Goal: Task Accomplishment & Management: Complete application form

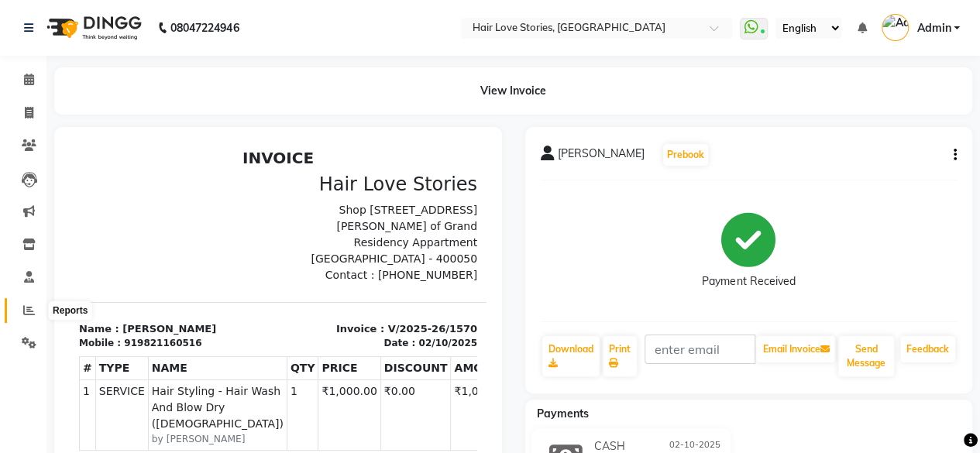
click at [35, 307] on span at bounding box center [28, 311] width 27 height 18
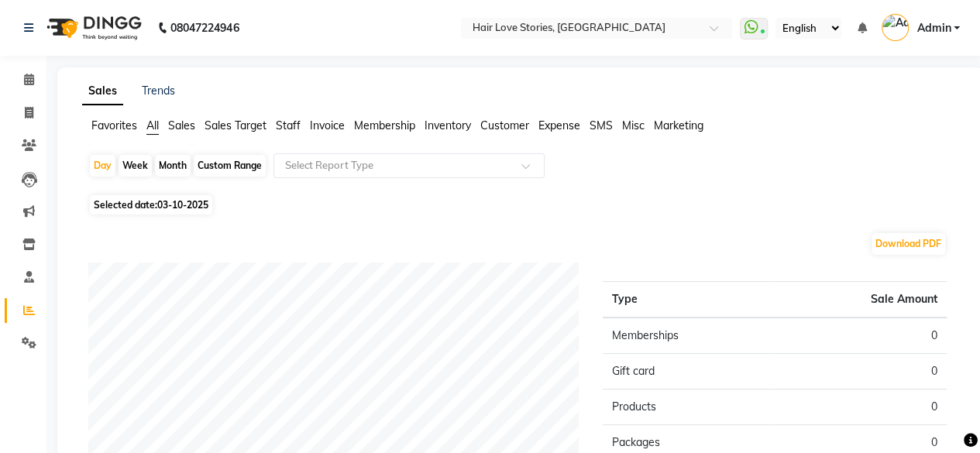
click at [170, 207] on span "03-10-2025" at bounding box center [182, 205] width 51 height 12
select select "10"
select select "2025"
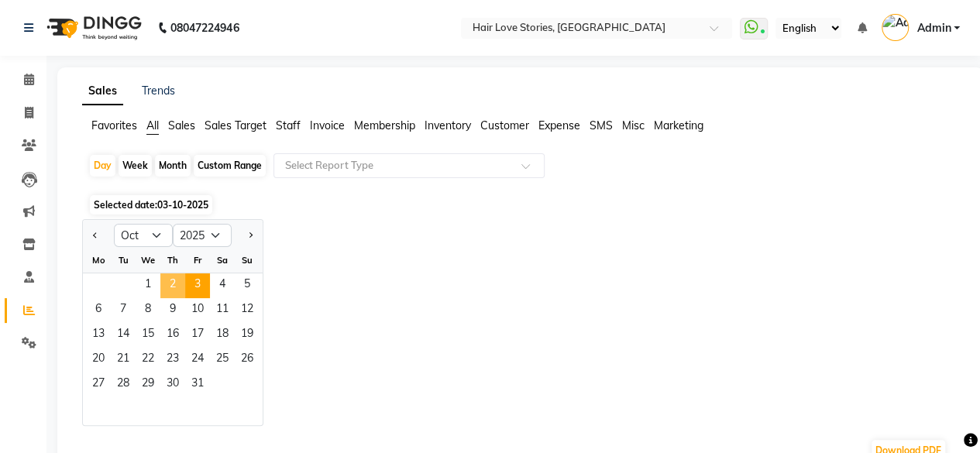
click at [169, 276] on span "2" at bounding box center [172, 285] width 25 height 25
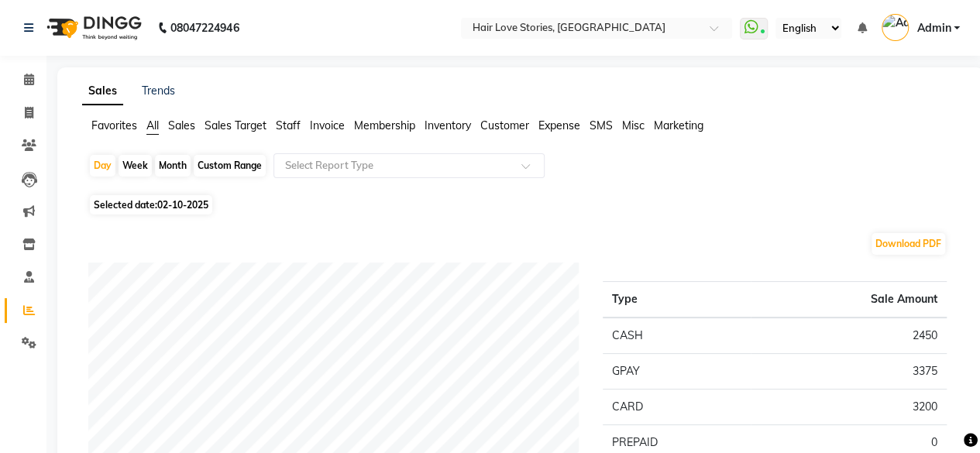
click at [812, 241] on div "Download PDF" at bounding box center [517, 244] width 858 height 25
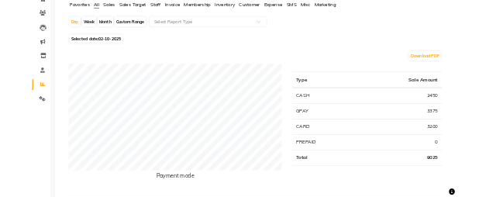
scroll to position [138, 0]
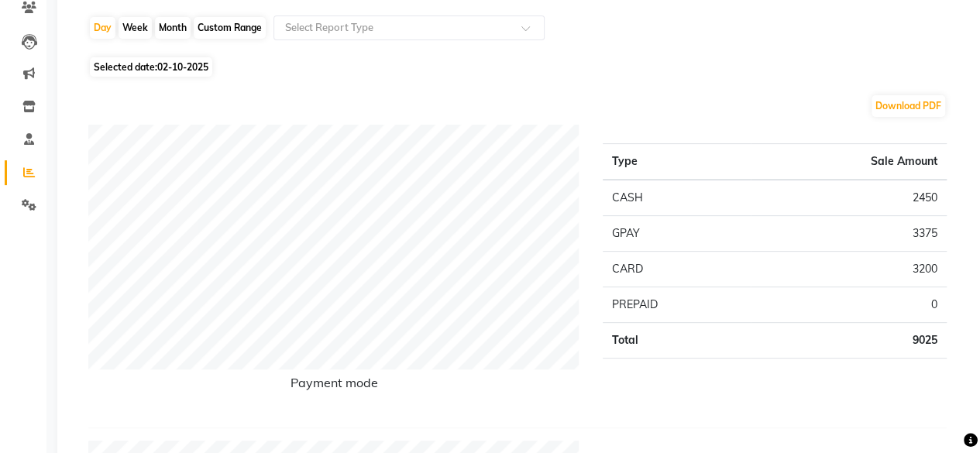
click at [169, 27] on div "Month" at bounding box center [173, 28] width 36 height 22
select select "10"
select select "2025"
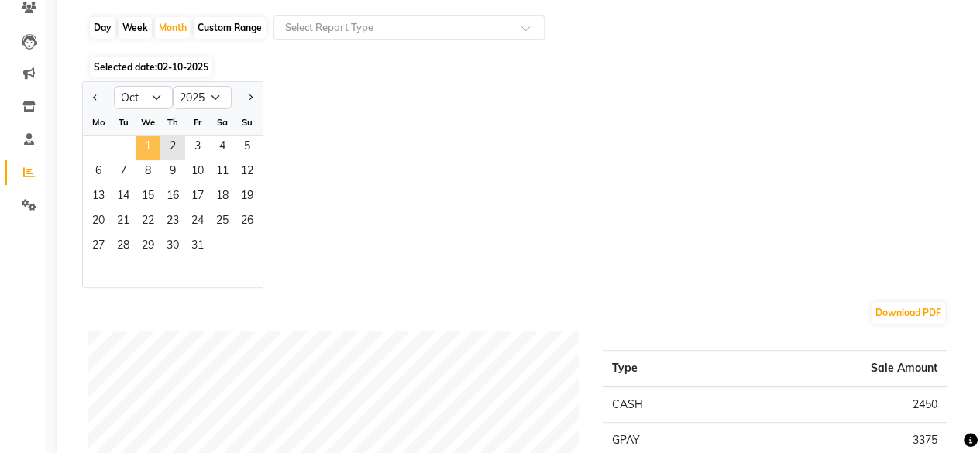
click at [144, 151] on span "1" at bounding box center [148, 148] width 25 height 25
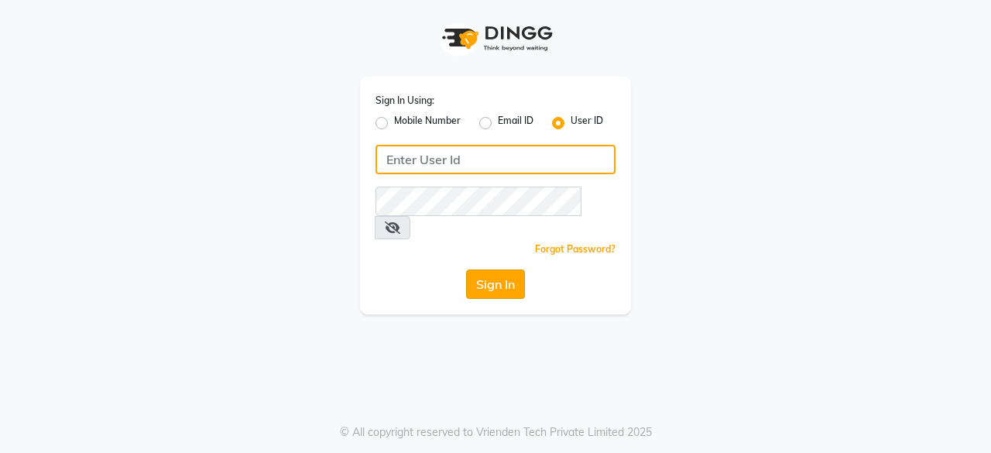
type input "hls1"
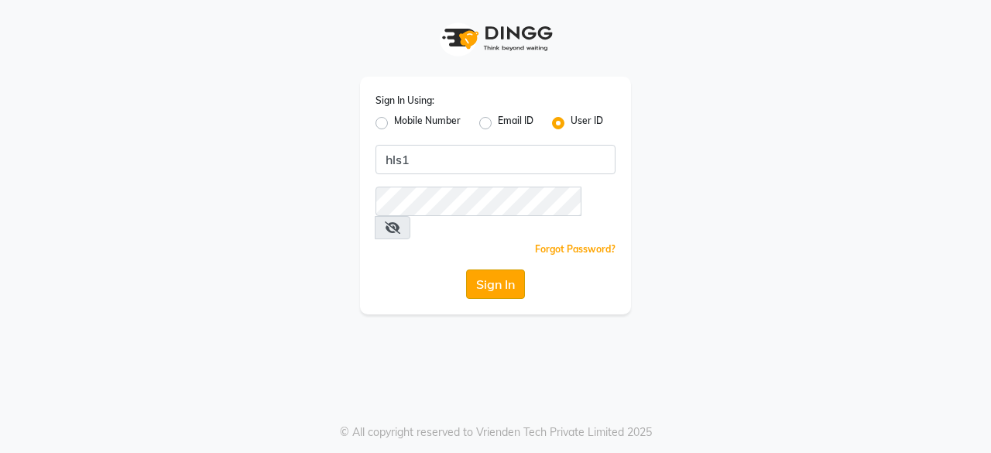
click at [489, 196] on button "Sign In" at bounding box center [495, 283] width 59 height 29
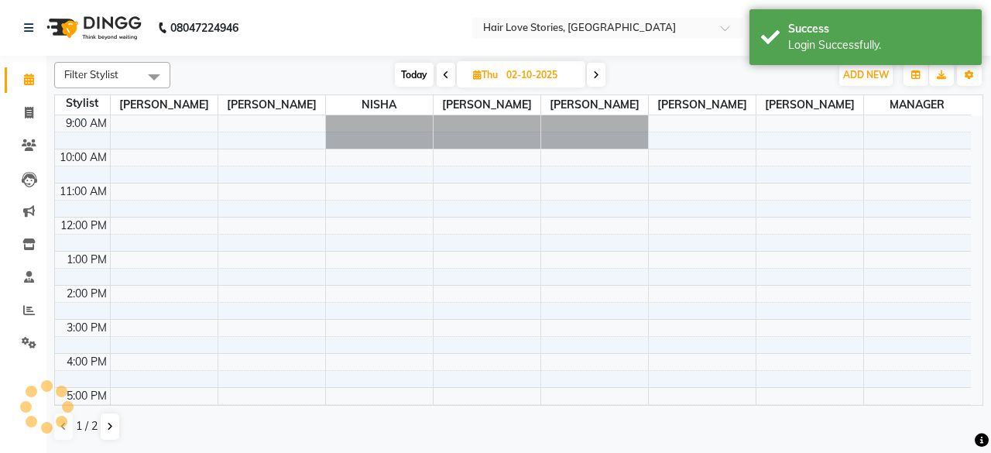
select select "en"
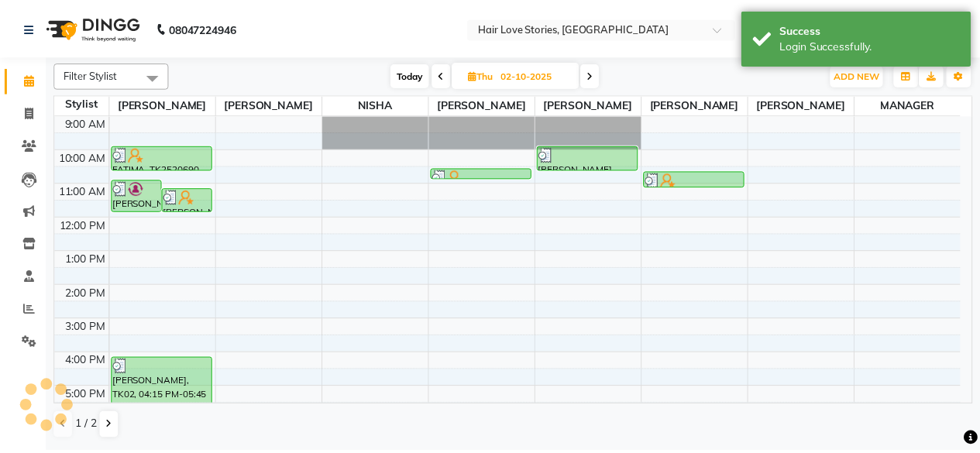
scroll to position [101, 0]
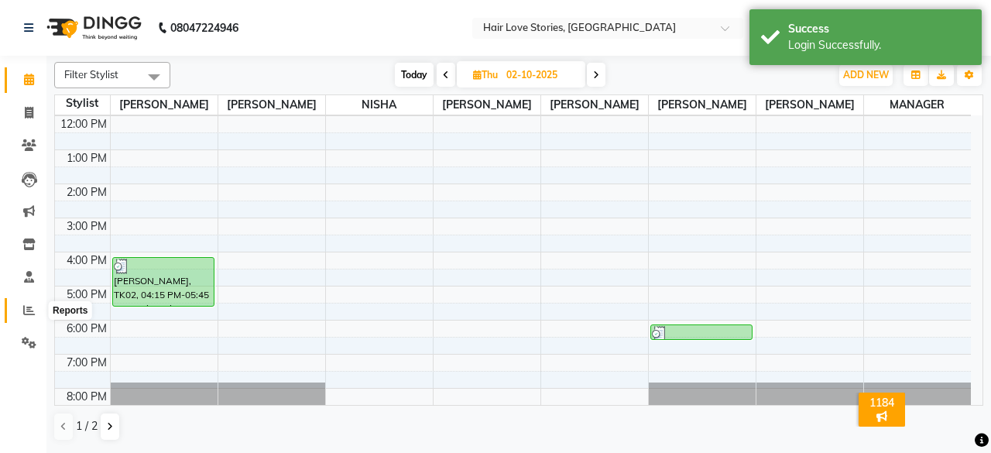
click at [23, 196] on icon at bounding box center [29, 310] width 12 height 12
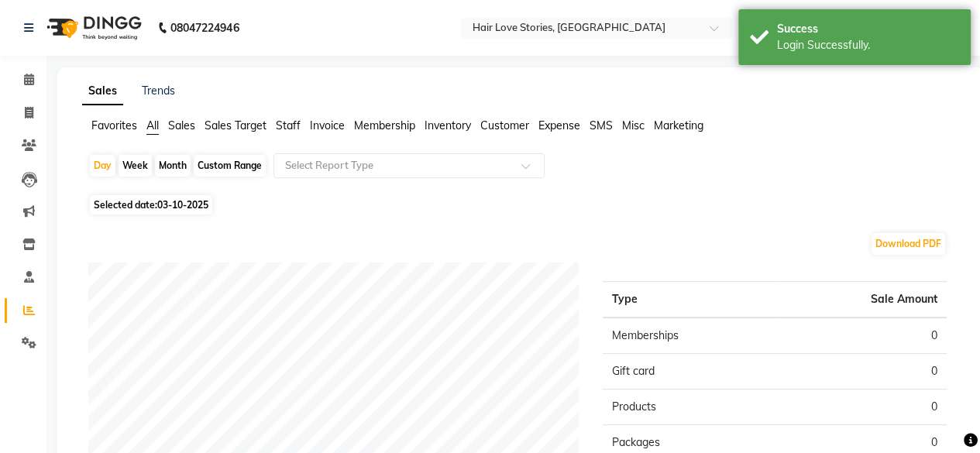
click at [169, 167] on div "Month" at bounding box center [173, 166] width 36 height 22
select select "10"
select select "2025"
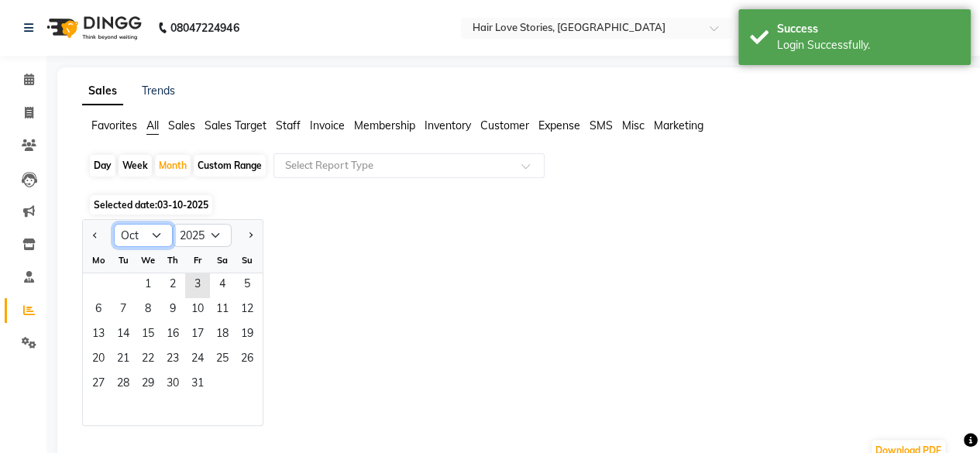
click at [156, 196] on select "Jan Feb Mar Apr May Jun [DATE] Aug Sep Oct Nov Dec" at bounding box center [143, 235] width 59 height 23
select select "9"
click at [114, 196] on select "Jan Feb Mar Apr May Jun [DATE] Aug Sep Oct Nov Dec" at bounding box center [143, 235] width 59 height 23
click at [107, 196] on span "1" at bounding box center [98, 285] width 25 height 25
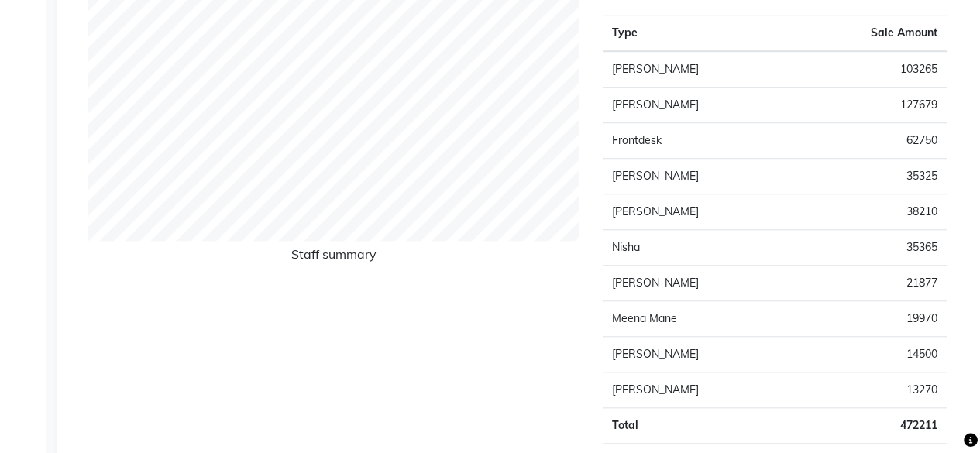
scroll to position [588, 0]
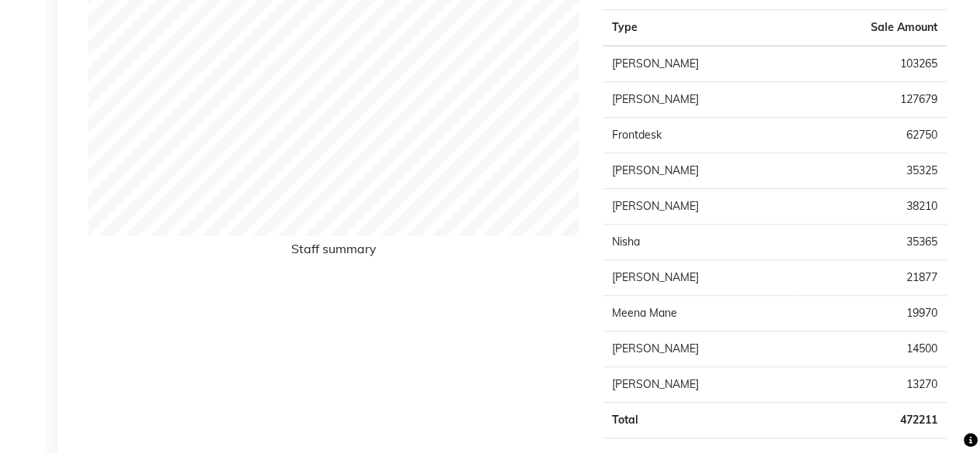
drag, startPoint x: 968, startPoint y: 177, endPoint x: 988, endPoint y: -67, distance: 245.5
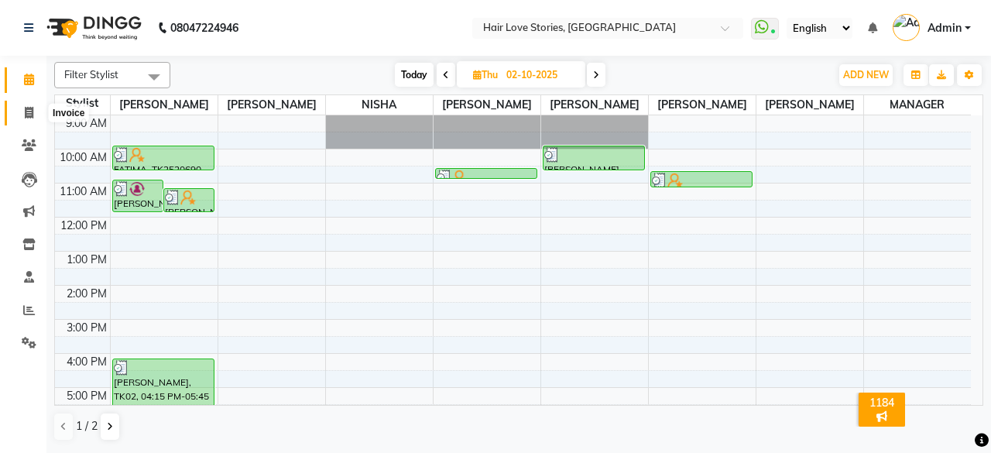
click at [25, 114] on icon at bounding box center [29, 113] width 9 height 12
select select "3886"
select select "service"
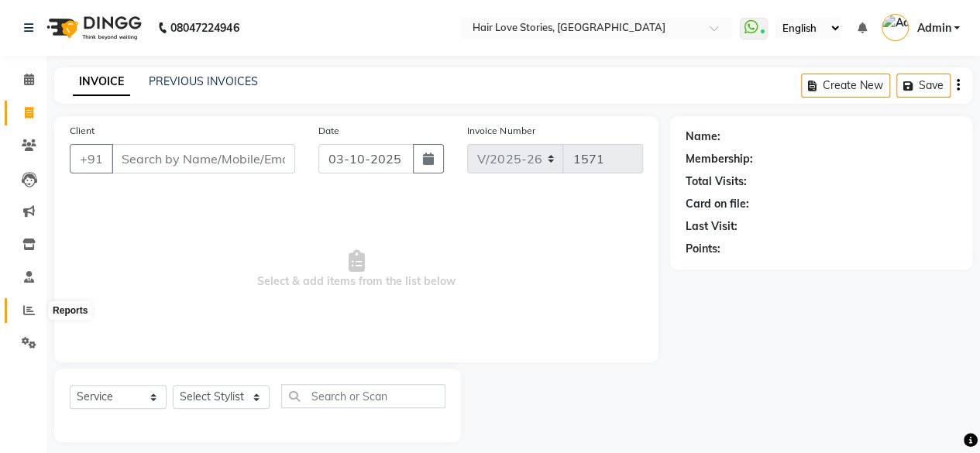
click at [26, 196] on icon at bounding box center [29, 310] width 12 height 12
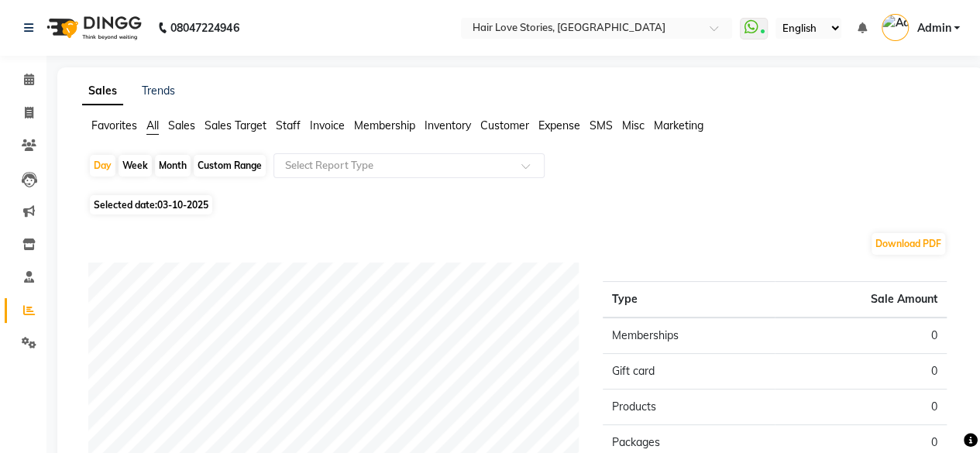
click at [176, 162] on div "Month" at bounding box center [173, 166] width 36 height 22
select select "10"
select select "2025"
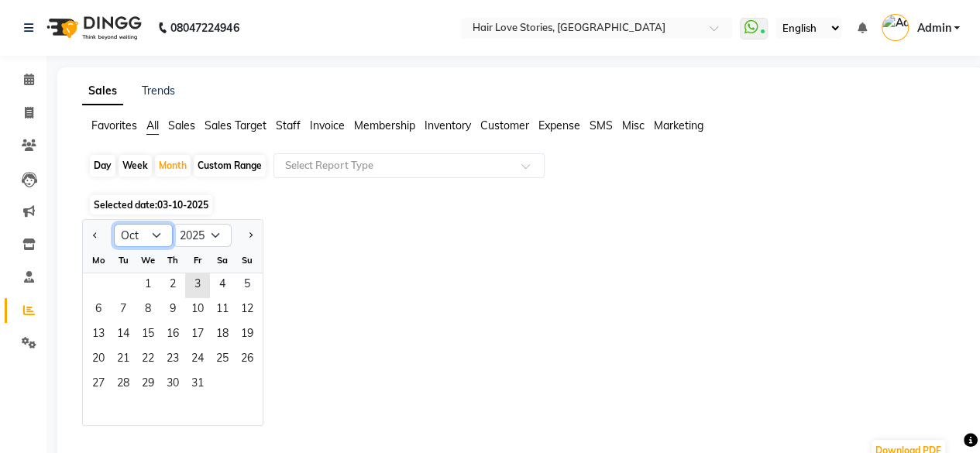
click at [152, 196] on select "Jan Feb Mar Apr May Jun [DATE] Aug Sep Oct Nov Dec" at bounding box center [143, 235] width 59 height 23
select select "9"
click at [114, 196] on select "Jan Feb Mar Apr May Jun [DATE] Aug Sep Oct Nov Dec" at bounding box center [143, 235] width 59 height 23
click at [97, 196] on span "1" at bounding box center [98, 285] width 25 height 25
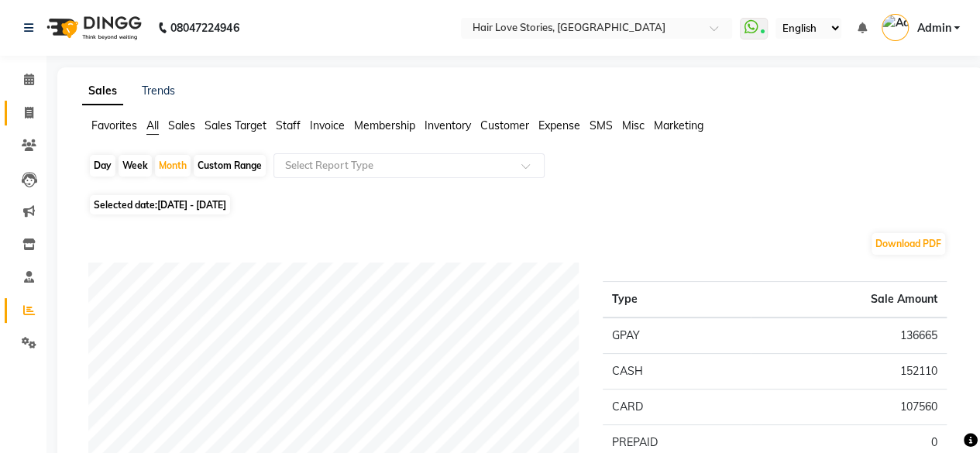
click at [13, 109] on link "Invoice" at bounding box center [23, 114] width 37 height 26
select select "service"
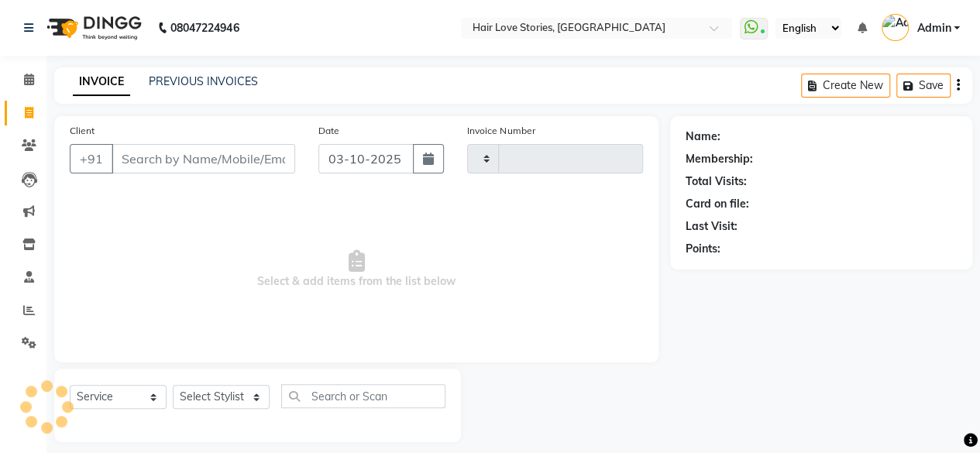
scroll to position [12, 0]
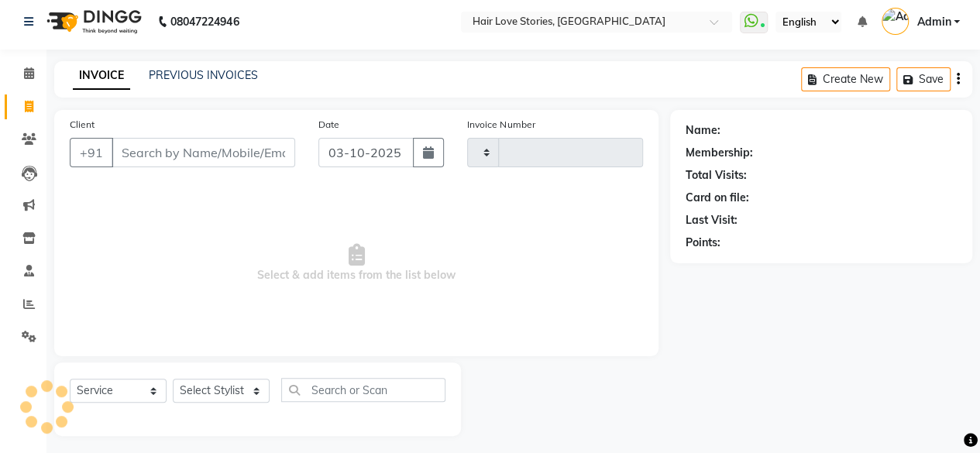
type input "1571"
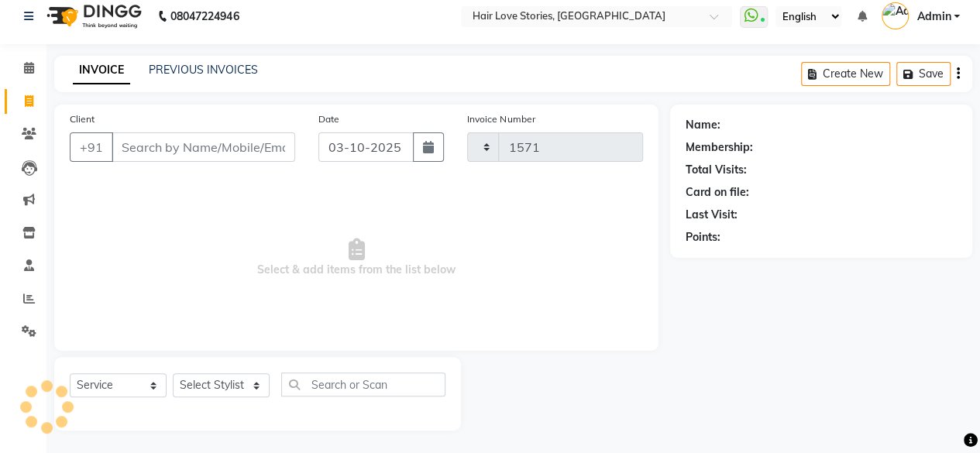
select select "3886"
click at [34, 79] on link "Calendar" at bounding box center [23, 69] width 37 height 26
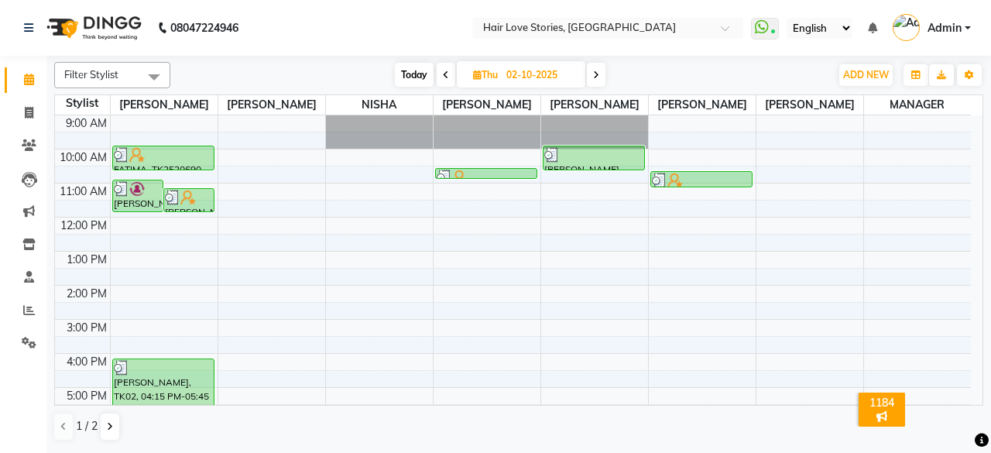
click at [448, 78] on icon at bounding box center [446, 74] width 6 height 9
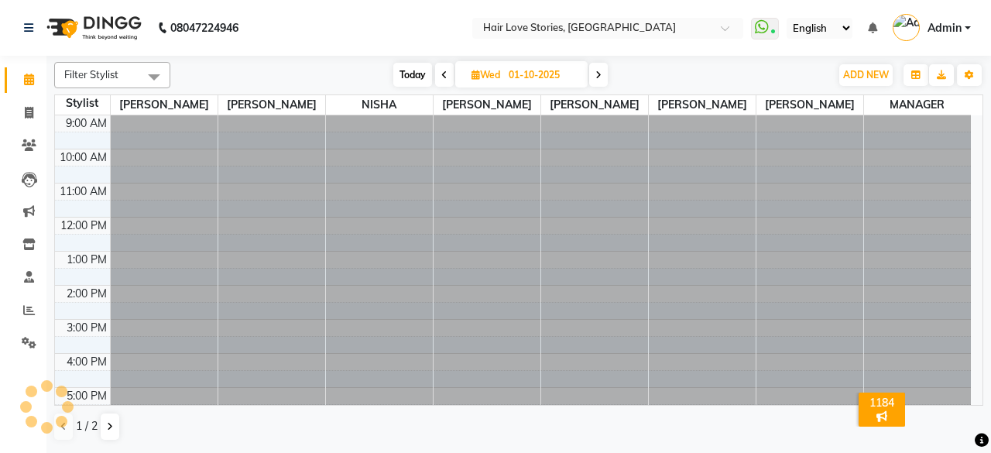
scroll to position [101, 0]
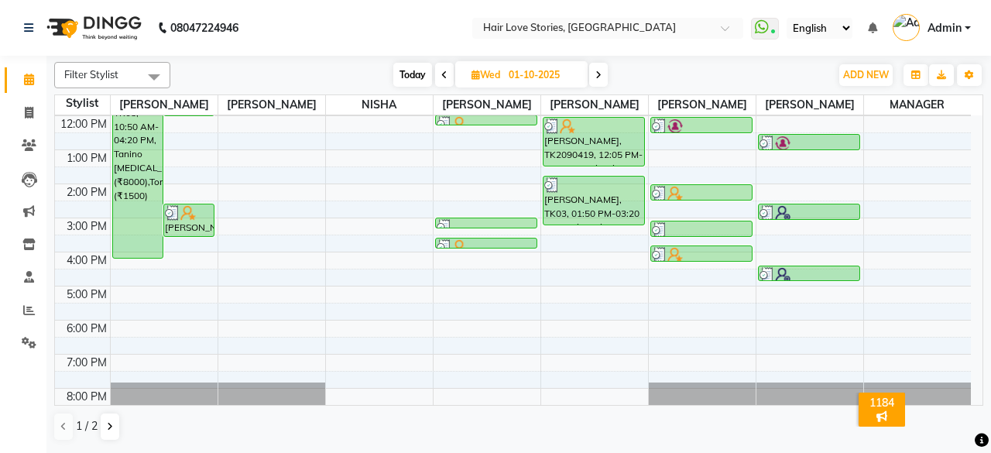
click at [448, 78] on span at bounding box center [444, 75] width 19 height 24
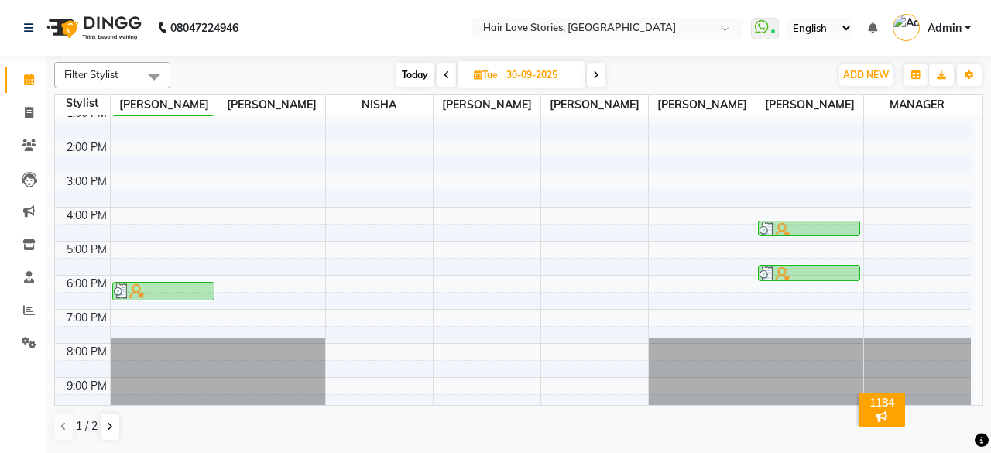
scroll to position [142, 0]
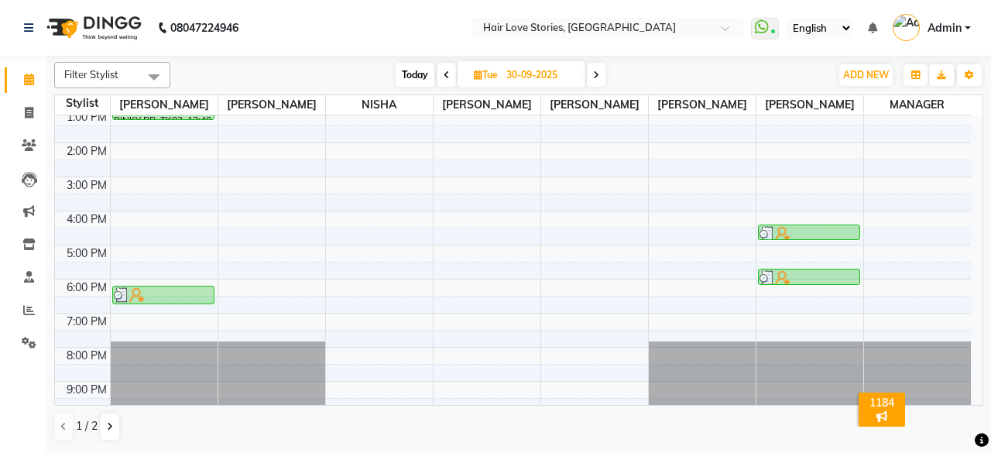
click at [448, 74] on icon at bounding box center [447, 74] width 6 height 9
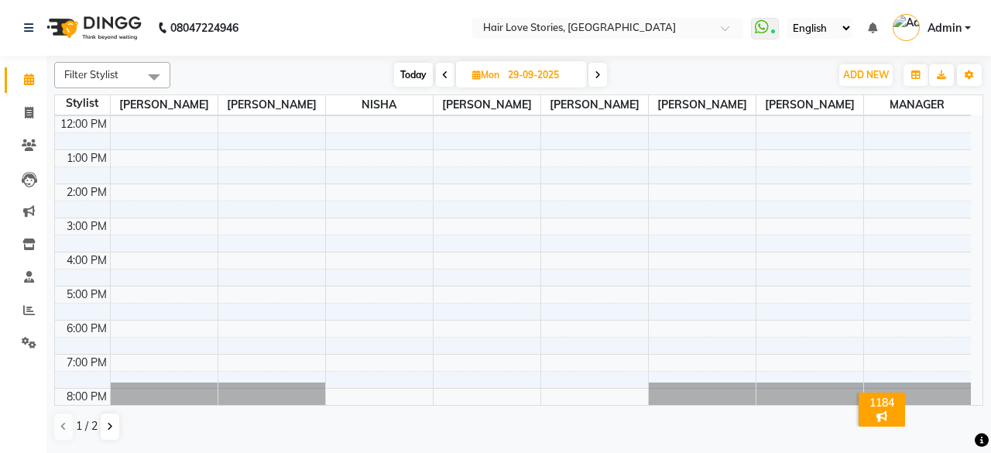
scroll to position [0, 0]
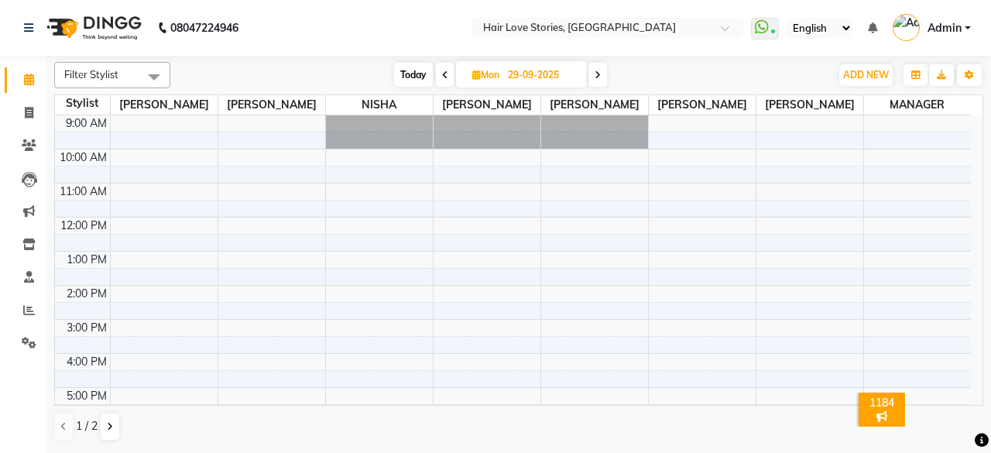
click at [441, 82] on span at bounding box center [445, 75] width 19 height 24
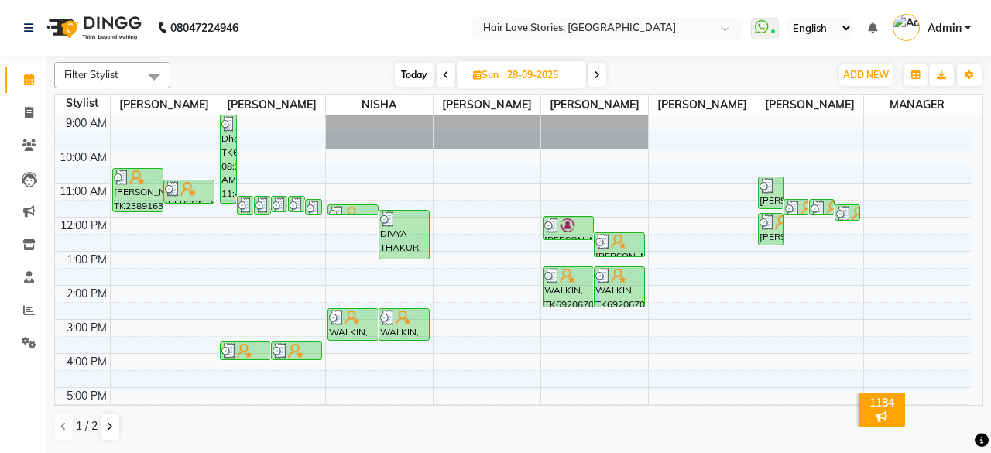
click at [440, 78] on span at bounding box center [446, 75] width 19 height 24
type input "27-09-2025"
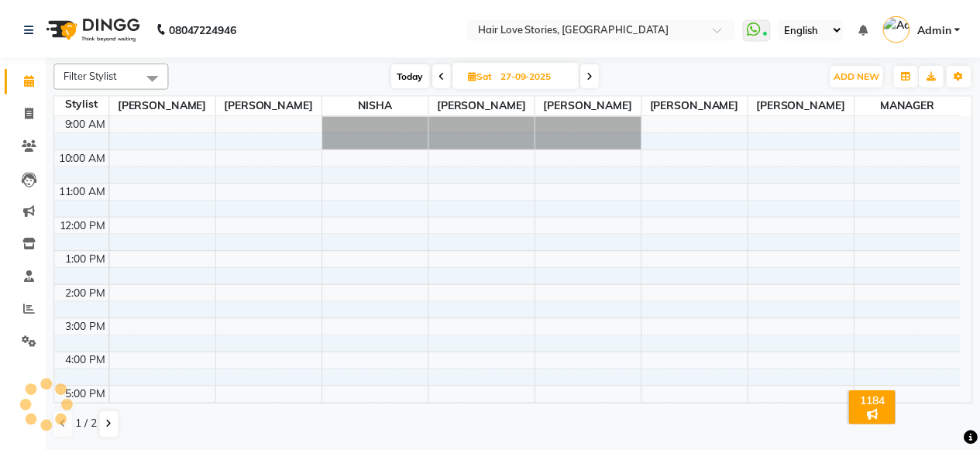
scroll to position [101, 0]
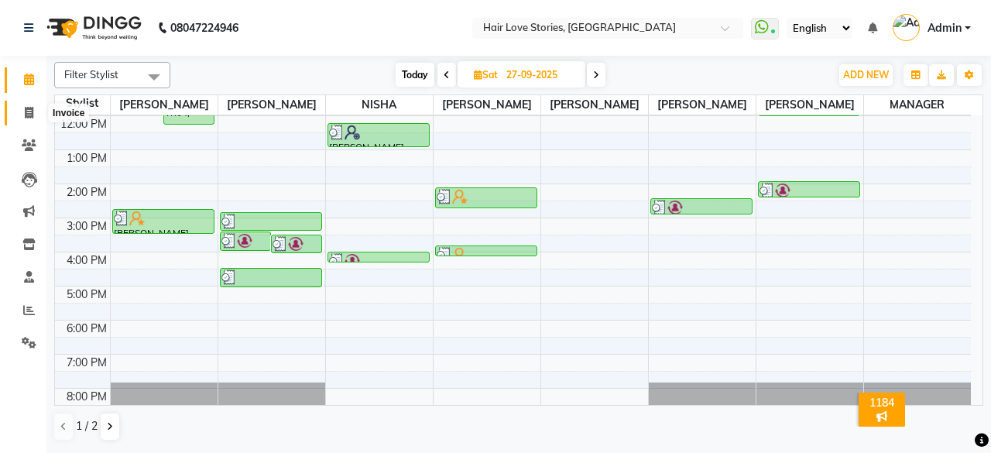
click at [25, 118] on icon at bounding box center [29, 113] width 9 height 12
select select "3886"
select select "service"
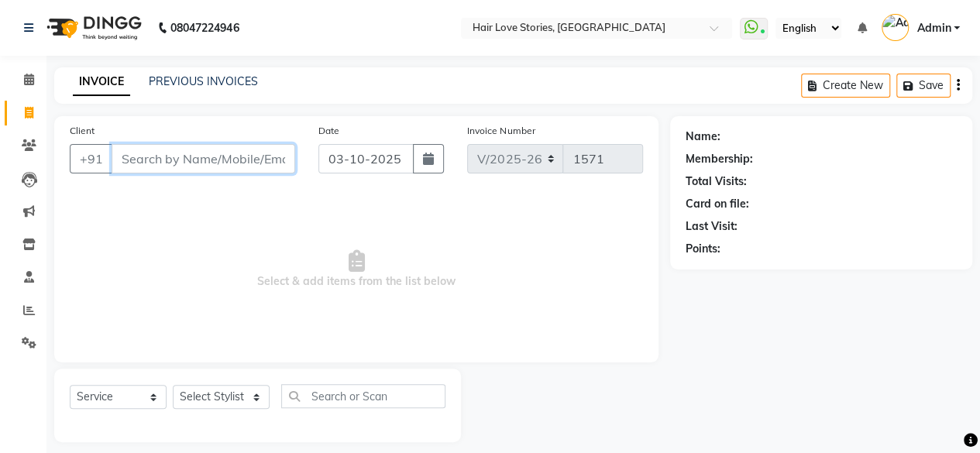
click at [136, 163] on input "Client" at bounding box center [204, 158] width 184 height 29
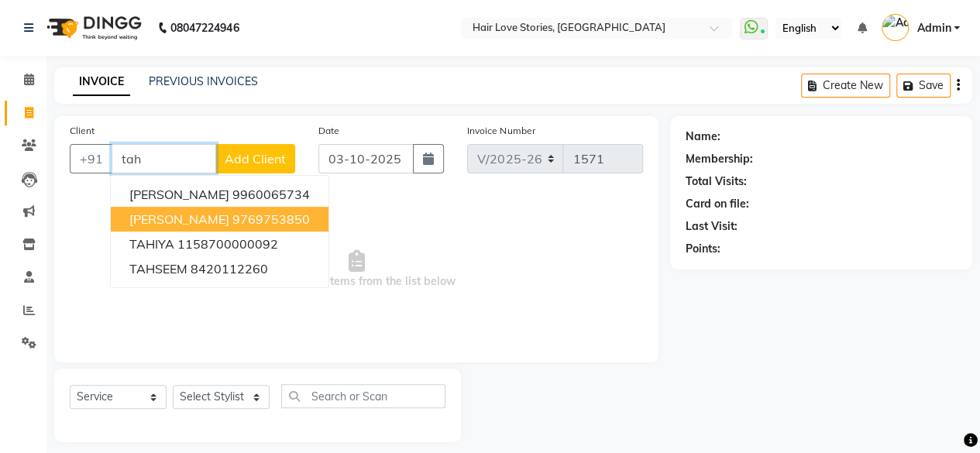
click at [135, 196] on span "TAHSEEN" at bounding box center [179, 218] width 100 height 15
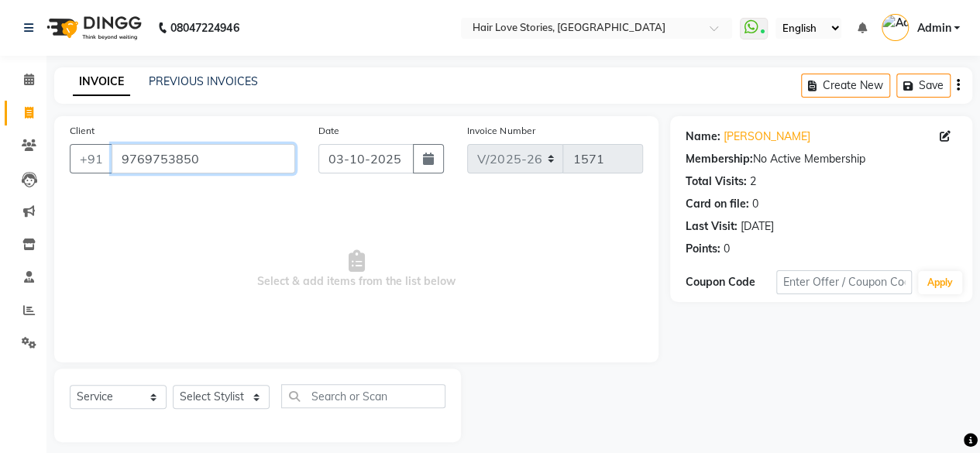
click at [191, 163] on input "9769753850" at bounding box center [204, 158] width 184 height 29
click at [277, 167] on input "976975385\\\\\\\\\\0" at bounding box center [204, 158] width 184 height 29
click at [280, 151] on input "976975385\\\\\\\\\\0" at bounding box center [204, 158] width 184 height 29
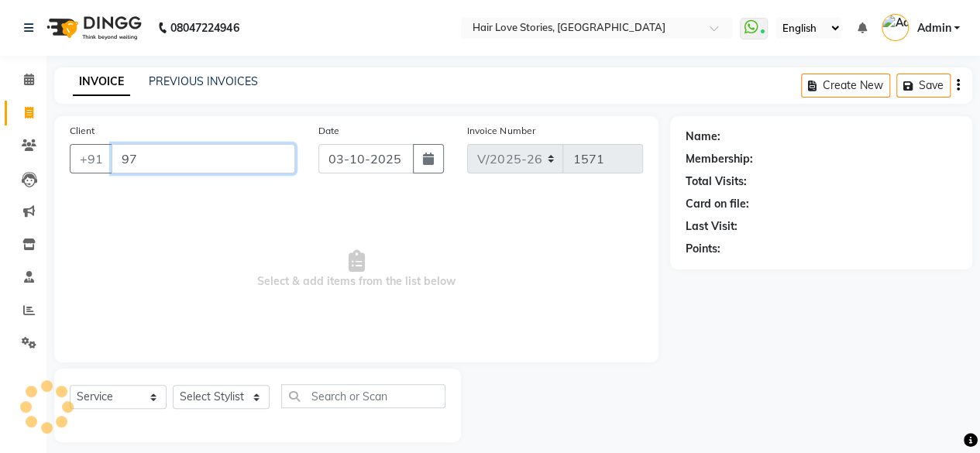
type input "9"
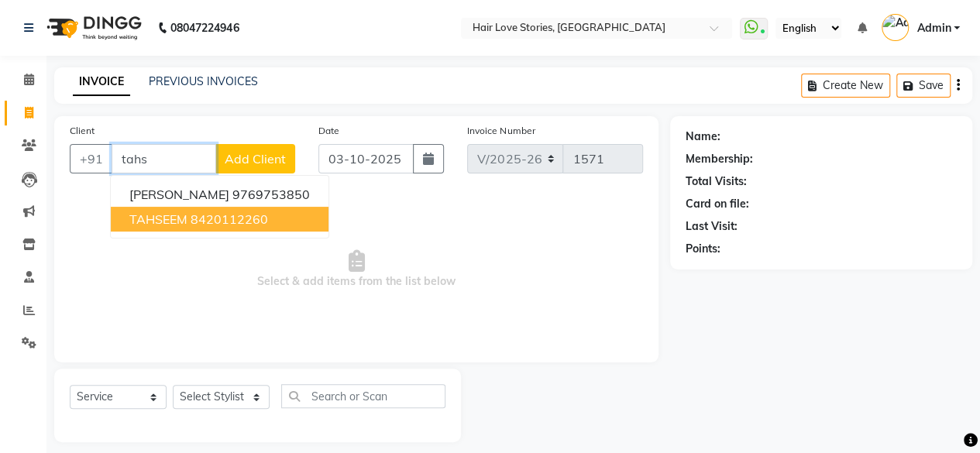
click at [207, 196] on button "TAHSEEM 8420112260" at bounding box center [220, 219] width 218 height 25
type input "8420112260"
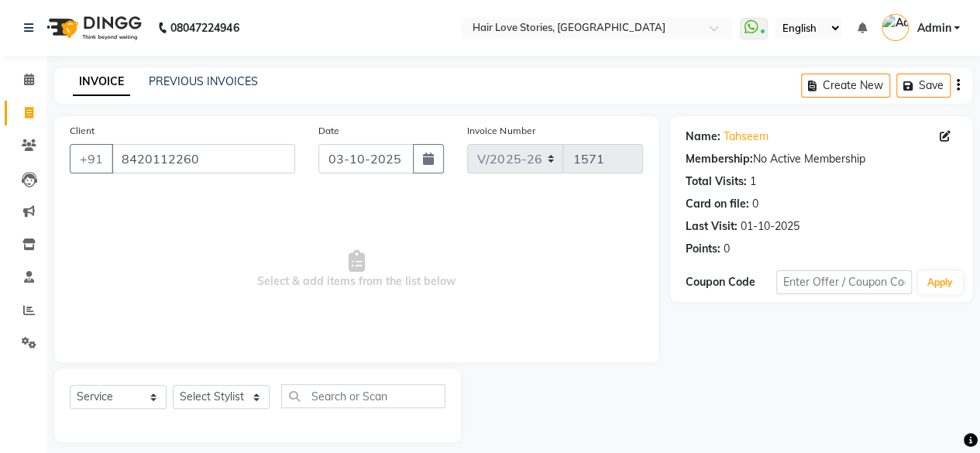
scroll to position [12, 0]
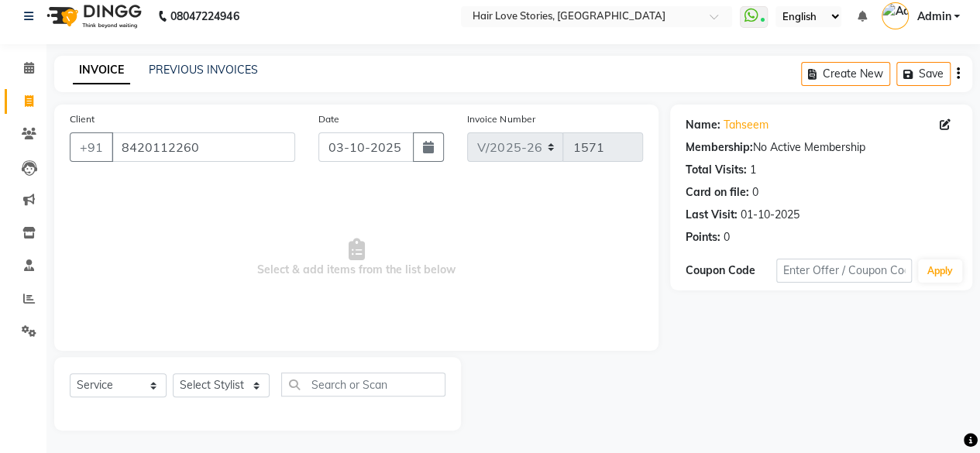
click at [201, 196] on span "Select & add items from the list below" at bounding box center [356, 257] width 573 height 155
click at [239, 196] on select "Select Stylist Bhagesh Buikar FRONTDESK MANAGER Mayur Gupta MEENA MANE NISHA Ra…" at bounding box center [221, 385] width 97 height 24
select select "74179"
click at [173, 196] on select "Select Stylist Bhagesh Buikar FRONTDESK MANAGER Mayur Gupta MEENA MANE NISHA Ra…" at bounding box center [221, 385] width 97 height 24
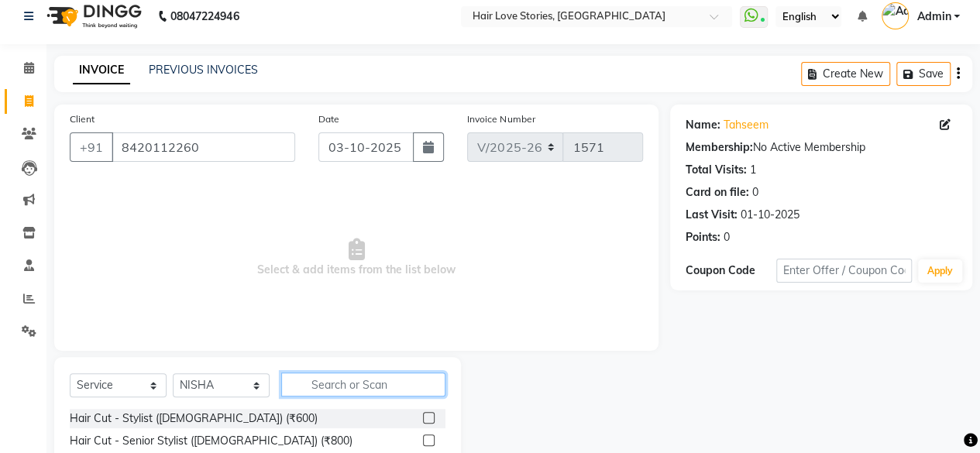
click at [328, 196] on input "text" at bounding box center [363, 384] width 164 height 24
type input "facia"
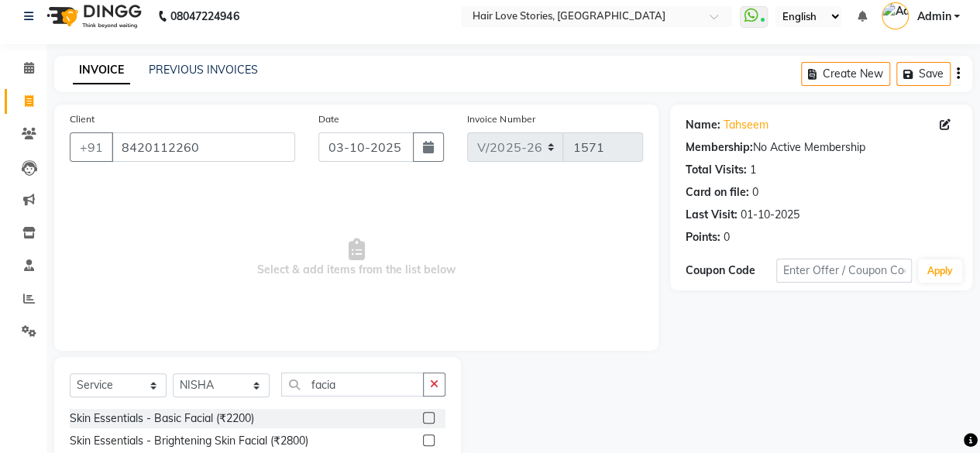
click at [431, 196] on label at bounding box center [429, 418] width 12 height 12
click at [431, 196] on input "checkbox" at bounding box center [428, 419] width 10 height 10
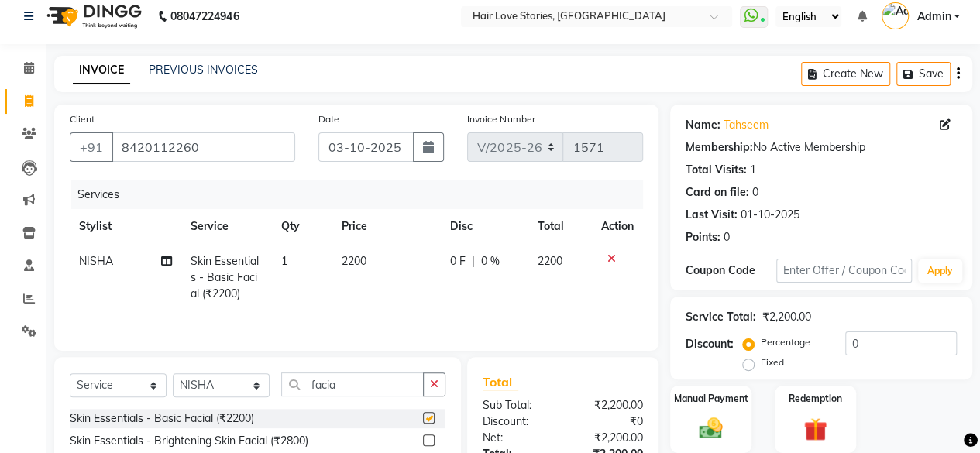
checkbox input "false"
click at [248, 196] on select "Select Stylist Bhagesh Buikar FRONTDESK MANAGER Mayur Gupta MEENA MANE NISHA Ra…" at bounding box center [221, 385] width 97 height 24
select select "19044"
click at [173, 196] on select "Select Stylist Bhagesh Buikar FRONTDESK MANAGER Mayur Gupta MEENA MANE NISHA Ra…" at bounding box center [221, 385] width 97 height 24
click at [440, 196] on button "button" at bounding box center [434, 384] width 22 height 24
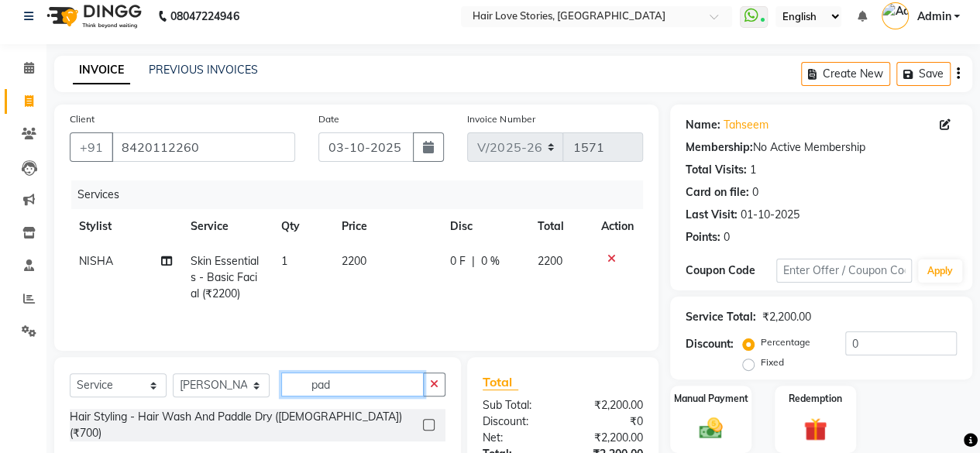
type input "pad"
click at [427, 196] on label at bounding box center [429, 425] width 12 height 12
click at [427, 196] on input "checkbox" at bounding box center [428, 426] width 10 height 10
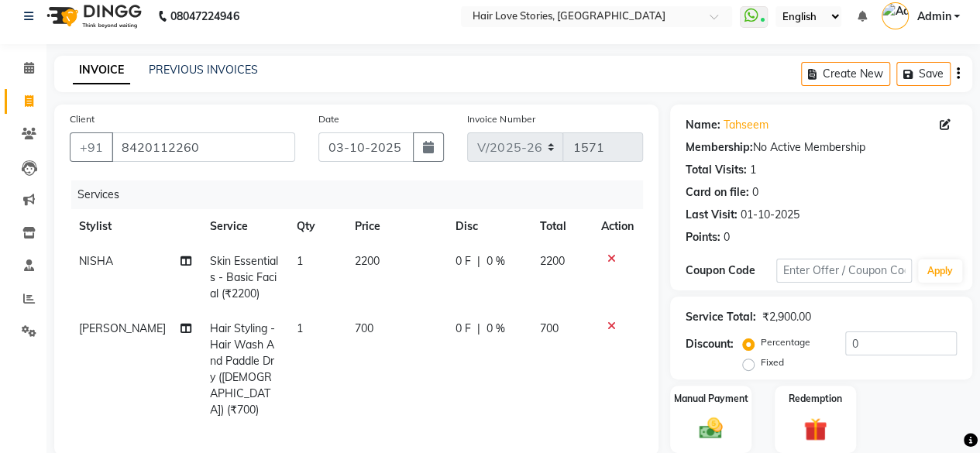
checkbox input "false"
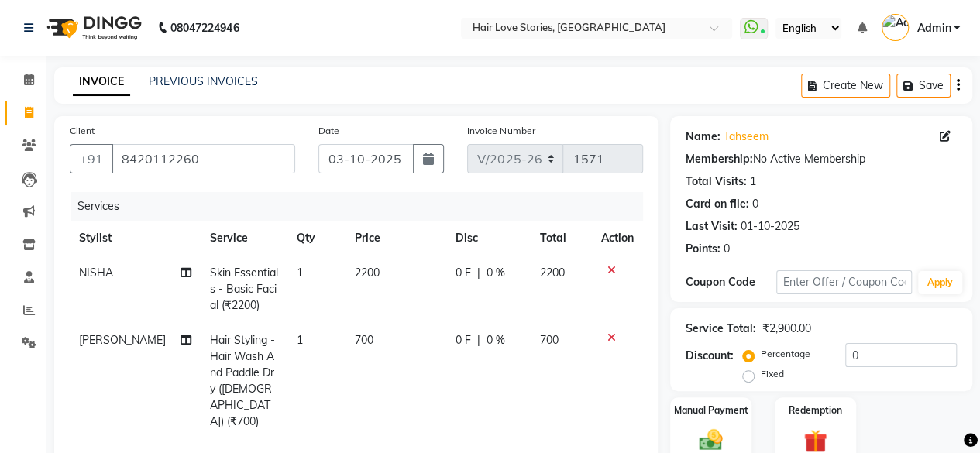
scroll to position [232, 0]
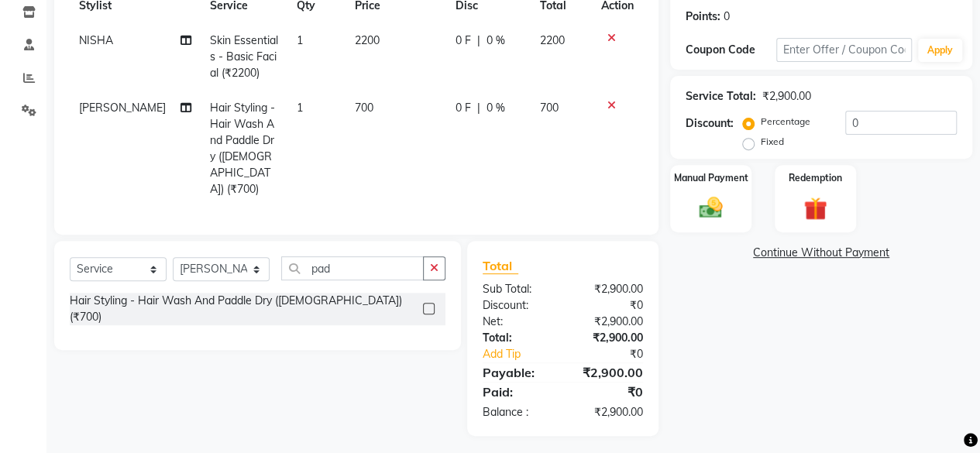
click at [496, 196] on div "Total Sub Total: ₹2,900.00 Discount: ₹0 Net: ₹2,900.00 Total: ₹2,900.00 Add Tip…" at bounding box center [565, 338] width 209 height 195
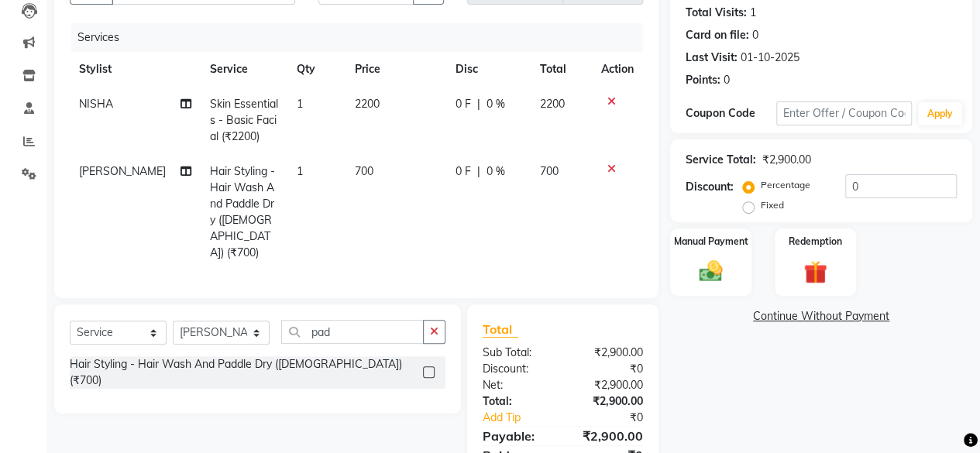
scroll to position [170, 0]
click at [496, 196] on img at bounding box center [710, 270] width 39 height 28
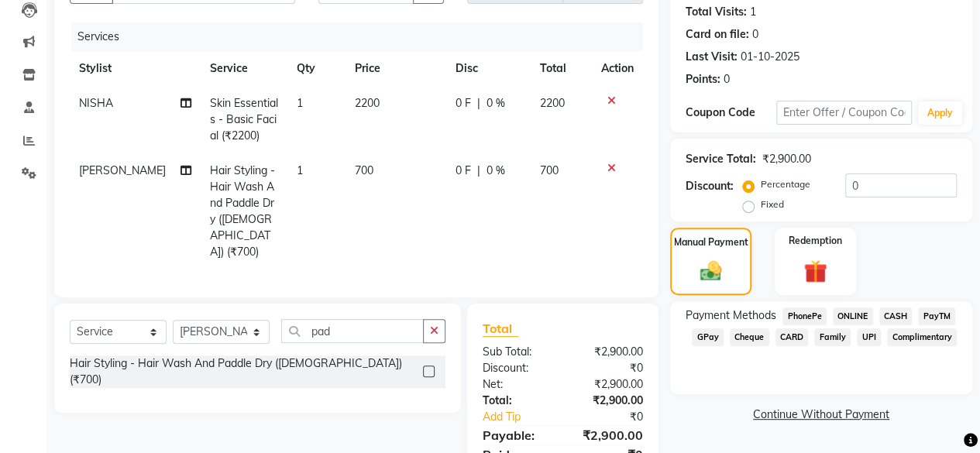
click at [496, 196] on span "CARD" at bounding box center [791, 337] width 33 height 18
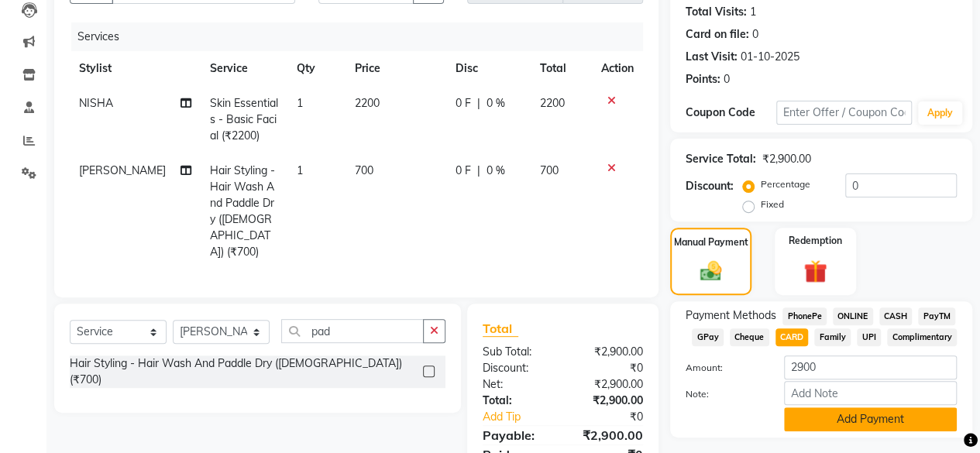
click at [496, 196] on button "Add Payment" at bounding box center [870, 419] width 173 height 24
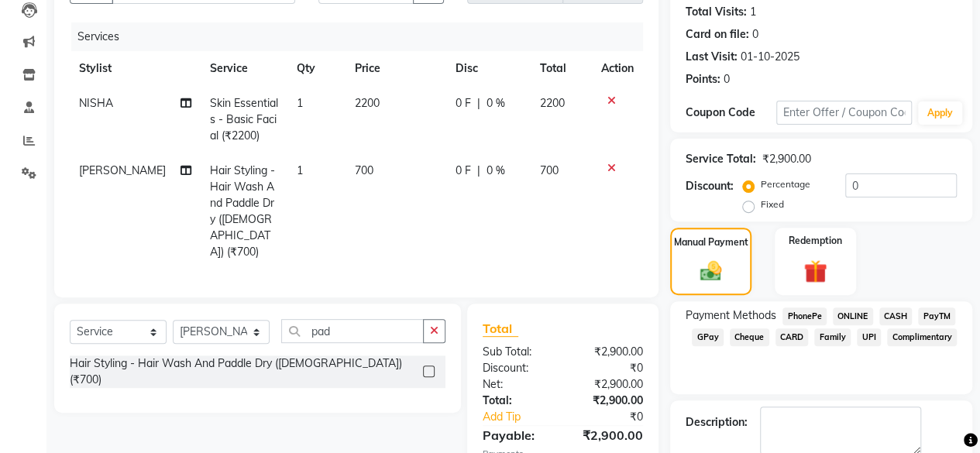
scroll to position [265, 0]
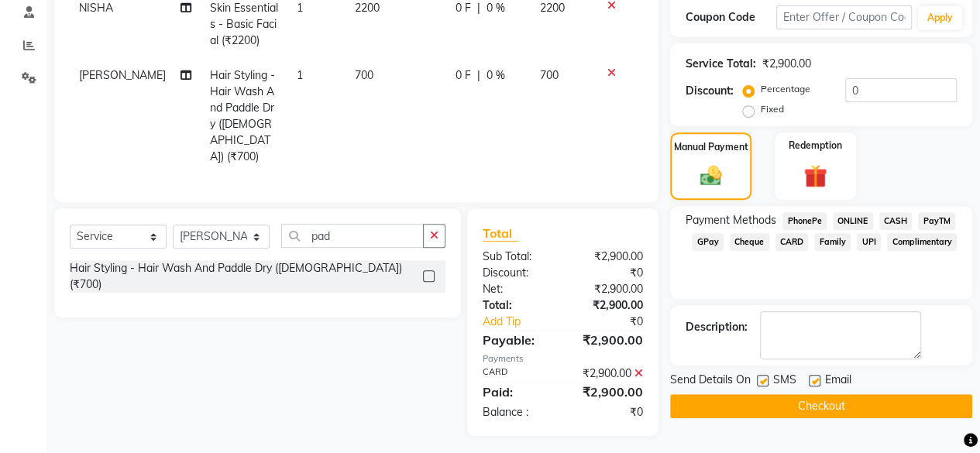
click at [496, 196] on button "Checkout" at bounding box center [821, 406] width 302 height 24
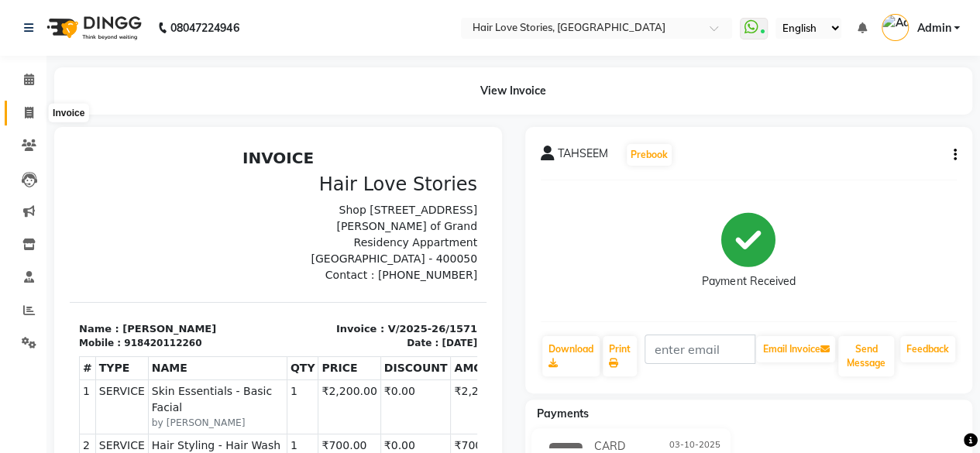
click at [25, 112] on icon at bounding box center [29, 113] width 9 height 12
select select "3886"
select select "service"
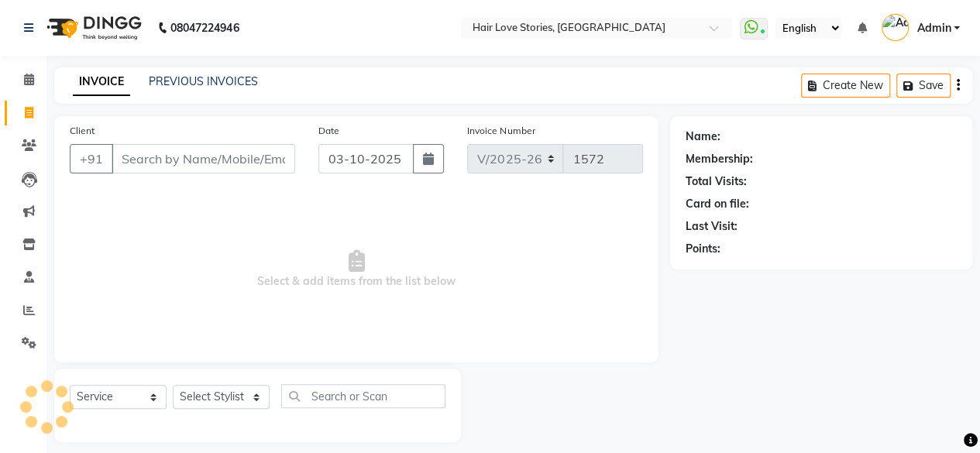
scroll to position [12, 0]
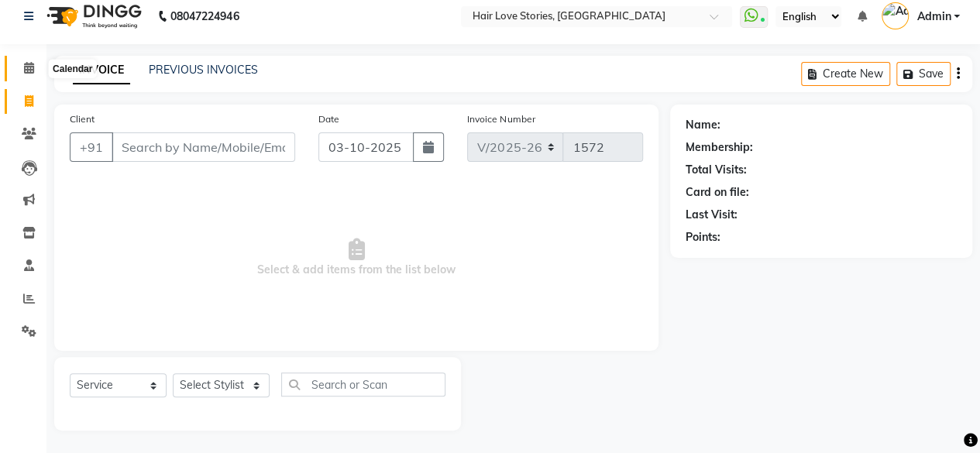
click at [22, 65] on span at bounding box center [28, 69] width 27 height 18
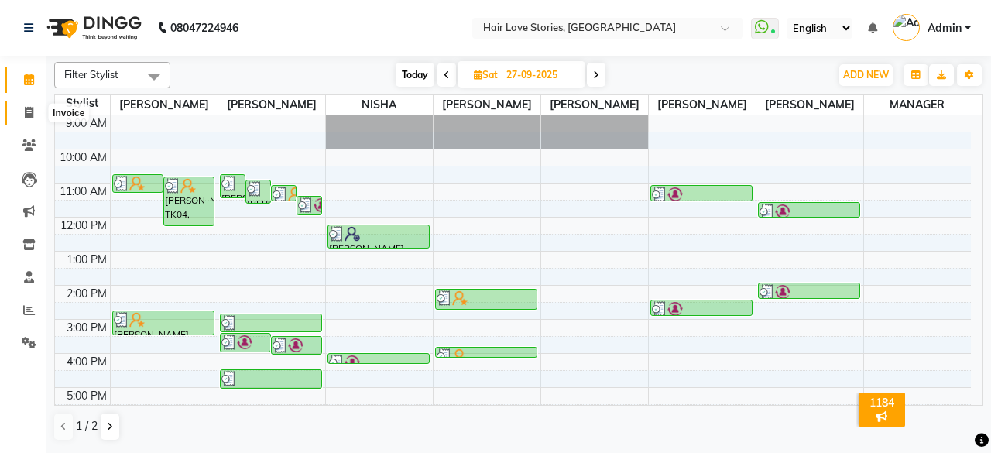
click at [28, 115] on icon at bounding box center [29, 113] width 9 height 12
select select "3886"
select select "service"
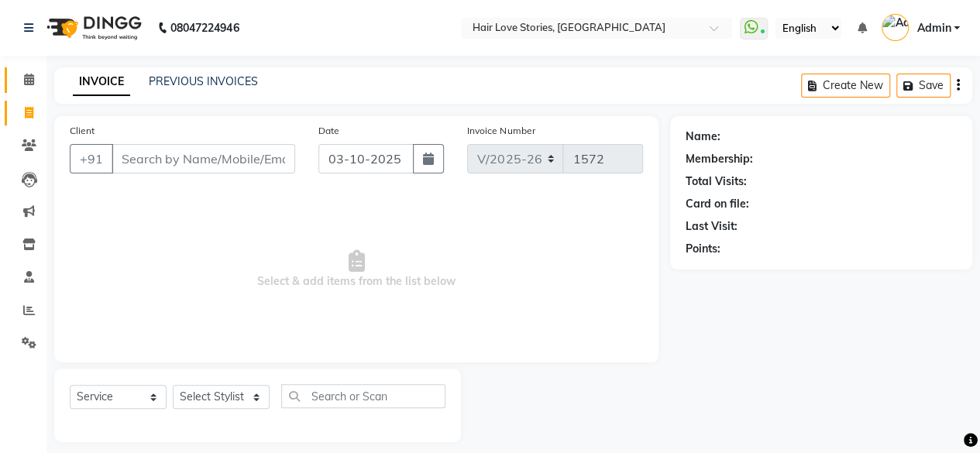
click at [28, 70] on link "Calendar" at bounding box center [23, 80] width 37 height 26
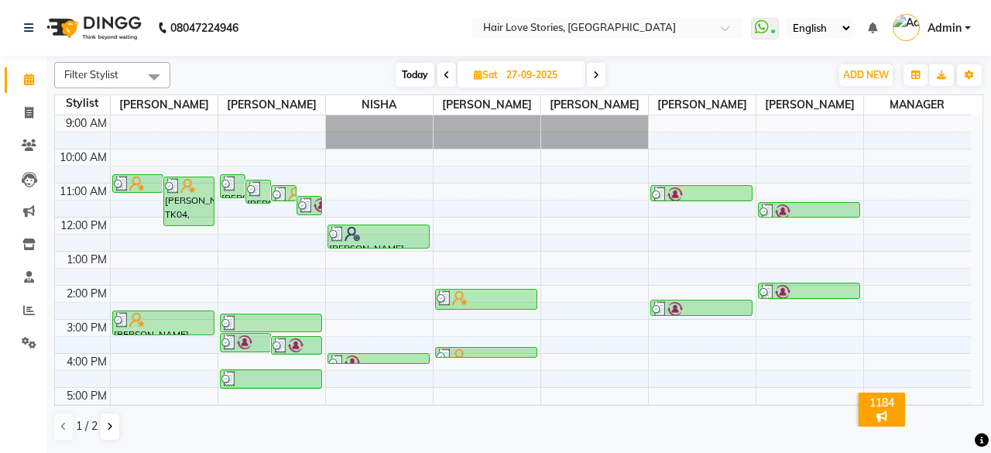
click at [414, 67] on span "Today" at bounding box center [415, 75] width 39 height 24
type input "03-10-2025"
